Goal: Go to known website: Go to known website

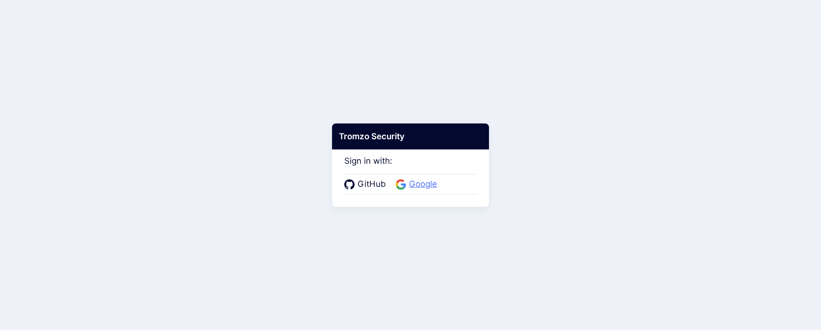
click at [414, 181] on span "Google" at bounding box center [423, 184] width 34 height 13
